Goal: Task Accomplishment & Management: Use online tool/utility

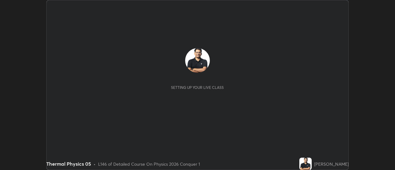
scroll to position [170, 395]
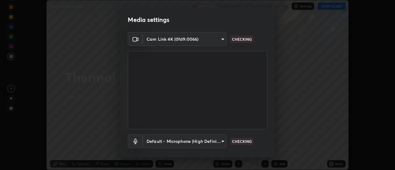
click at [214, 41] on body "Erase all Thermal Physics 05 Recording WAS SCHEDULED TO START AT 9:50 AM Settin…" at bounding box center [197, 85] width 395 height 170
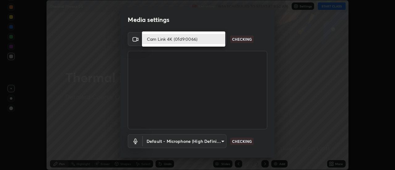
click at [205, 40] on li "Cam Link 4K (0fd9:0066)" at bounding box center [183, 39] width 83 height 10
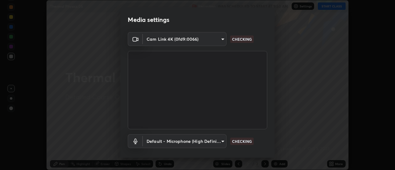
click at [196, 143] on body "Erase all Thermal Physics 05 Recording WAS SCHEDULED TO START AT 9:50 AM Settin…" at bounding box center [197, 85] width 395 height 170
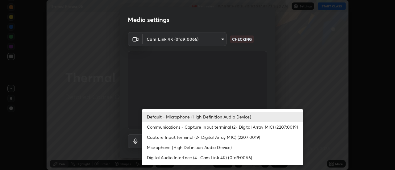
click at [203, 113] on li "Default - Microphone (High Definition Audio Device)" at bounding box center [222, 117] width 161 height 10
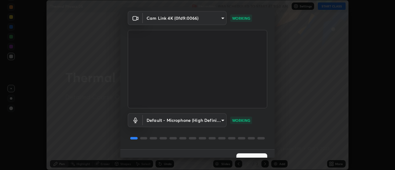
scroll to position [32, 0]
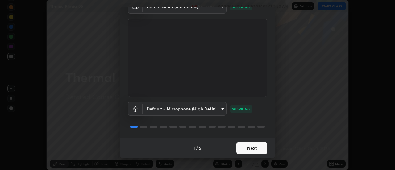
click at [257, 149] on button "Next" at bounding box center [251, 148] width 31 height 12
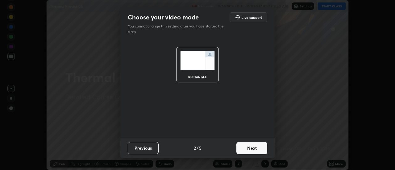
click at [260, 149] on button "Next" at bounding box center [251, 148] width 31 height 12
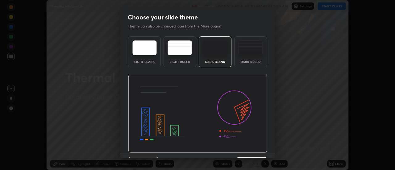
scroll to position [15, 0]
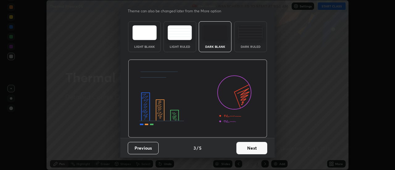
click at [253, 146] on button "Next" at bounding box center [251, 148] width 31 height 12
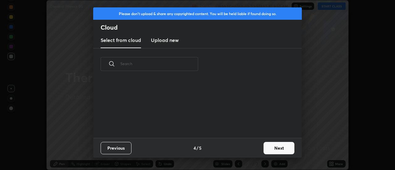
click at [270, 147] on button "Next" at bounding box center [278, 148] width 31 height 12
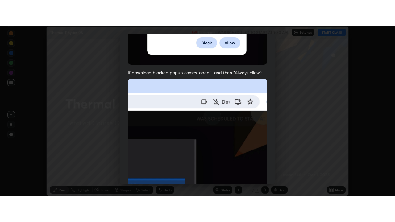
scroll to position [158, 0]
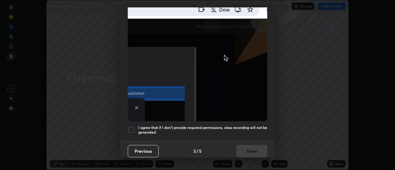
click at [131, 128] on div at bounding box center [131, 129] width 7 height 7
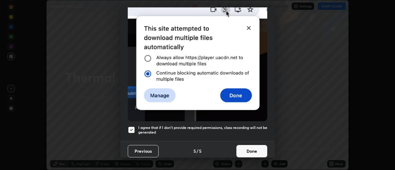
click at [246, 147] on button "Done" at bounding box center [251, 151] width 31 height 12
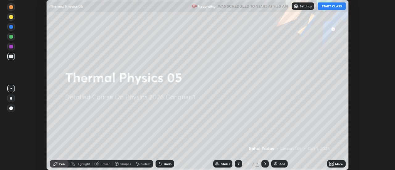
click at [329, 161] on icon at bounding box center [331, 163] width 5 height 5
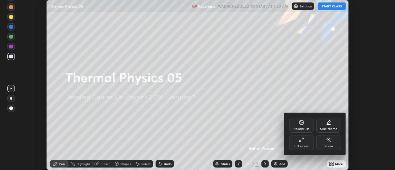
click at [305, 141] on div "Full screen" at bounding box center [301, 142] width 25 height 15
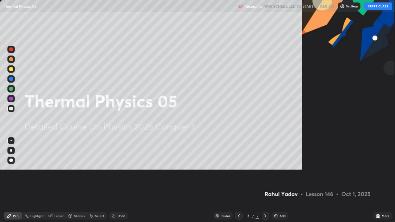
scroll to position [222, 395]
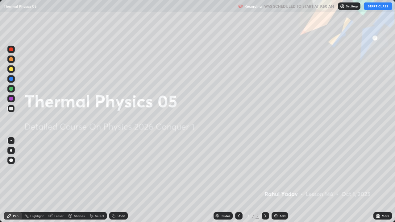
click at [368, 9] on button "START CLASS" at bounding box center [378, 5] width 28 height 7
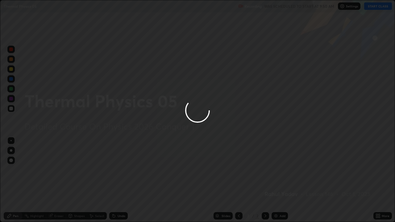
click at [279, 170] on div at bounding box center [197, 111] width 395 height 222
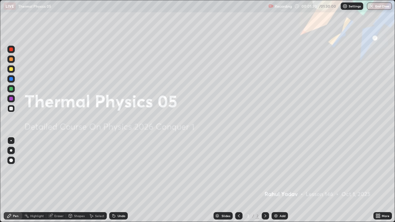
click at [265, 170] on icon at bounding box center [265, 215] width 5 height 5
click at [278, 170] on div "Add" at bounding box center [279, 215] width 16 height 7
